Goal: Transaction & Acquisition: Download file/media

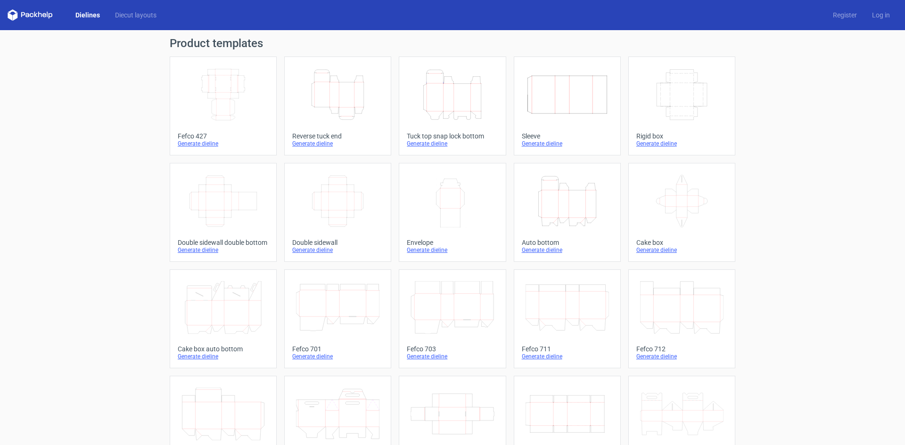
click at [233, 107] on icon "Width Depth Height" at bounding box center [222, 94] width 83 height 53
click at [458, 93] on icon "Height Depth Width" at bounding box center [451, 94] width 83 height 53
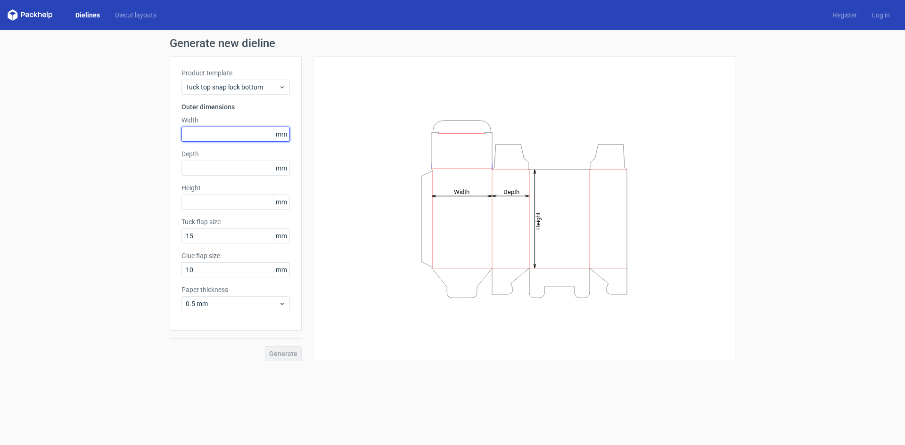
click at [224, 137] on input "text" at bounding box center [235, 134] width 108 height 15
type input "100"
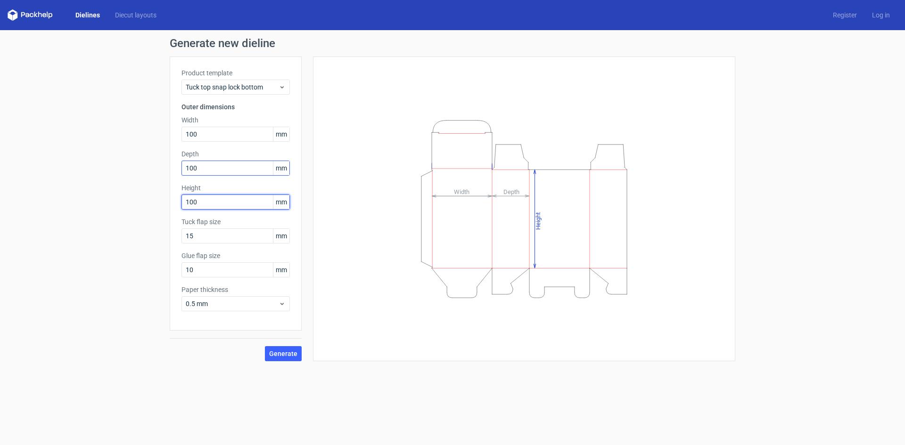
type input "100"
click at [203, 170] on input "100" at bounding box center [235, 168] width 108 height 15
drag, startPoint x: 203, startPoint y: 170, endPoint x: 186, endPoint y: 175, distance: 17.9
click at [186, 175] on input "100" at bounding box center [235, 168] width 108 height 15
type input "50"
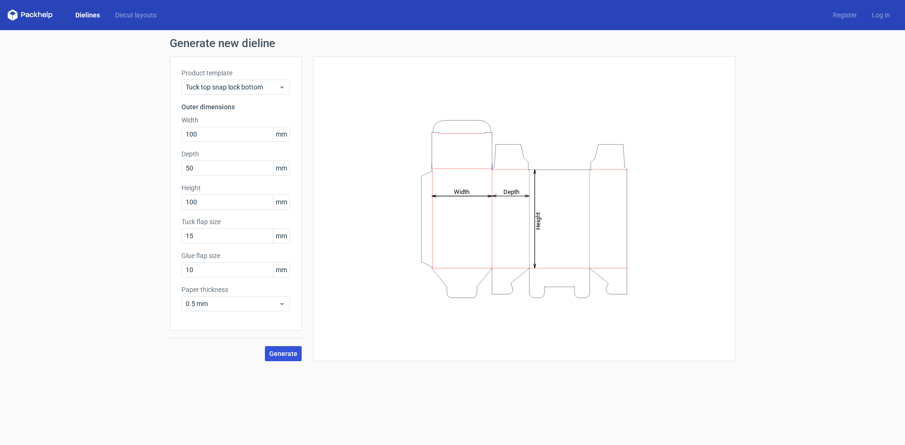
click at [273, 351] on span "Generate" at bounding box center [283, 354] width 28 height 7
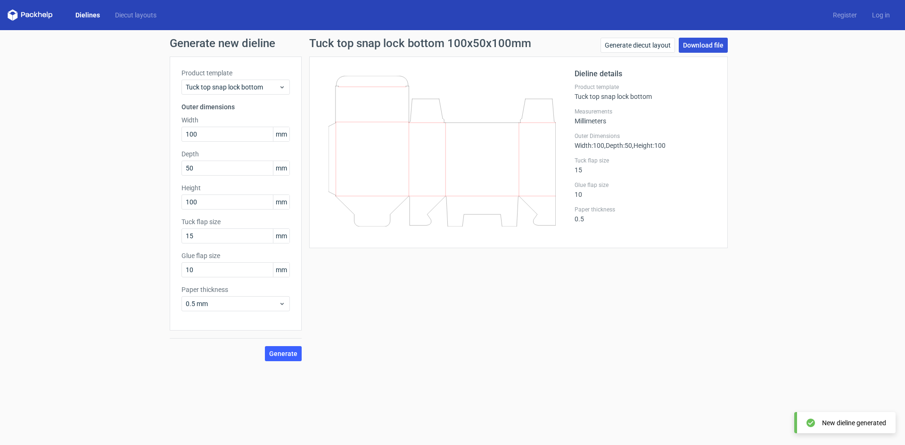
click at [702, 45] on link "Download file" at bounding box center [702, 45] width 49 height 15
